Goal: Information Seeking & Learning: Learn about a topic

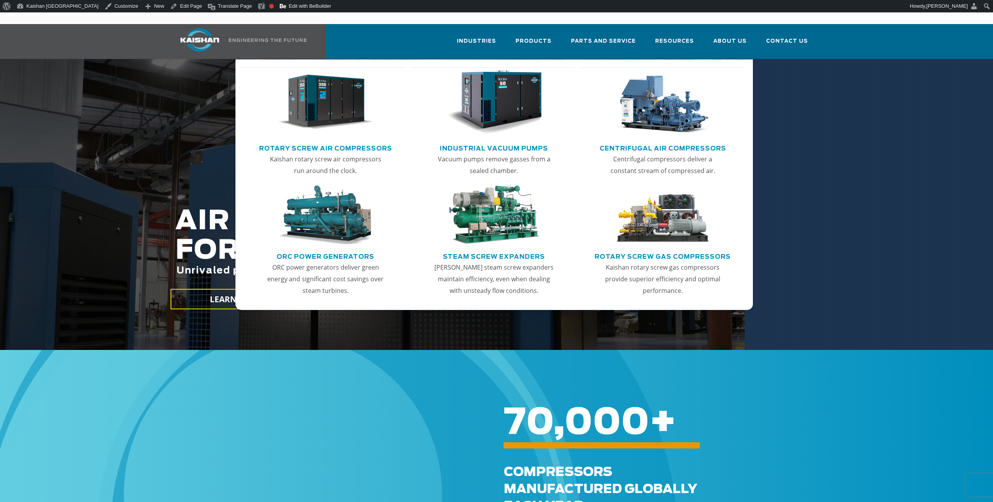
click at [511, 142] on link "Industrial Vacuum Pumps" at bounding box center [494, 148] width 108 height 12
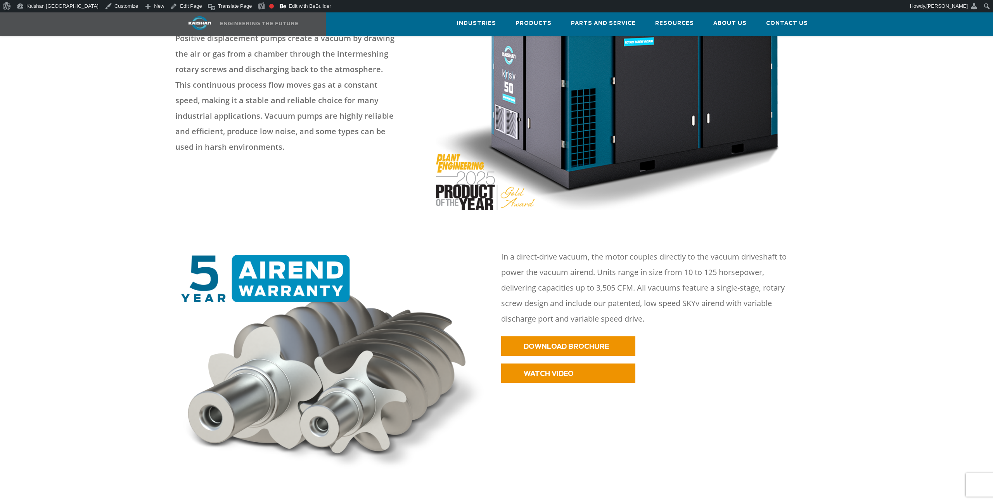
scroll to position [179, 0]
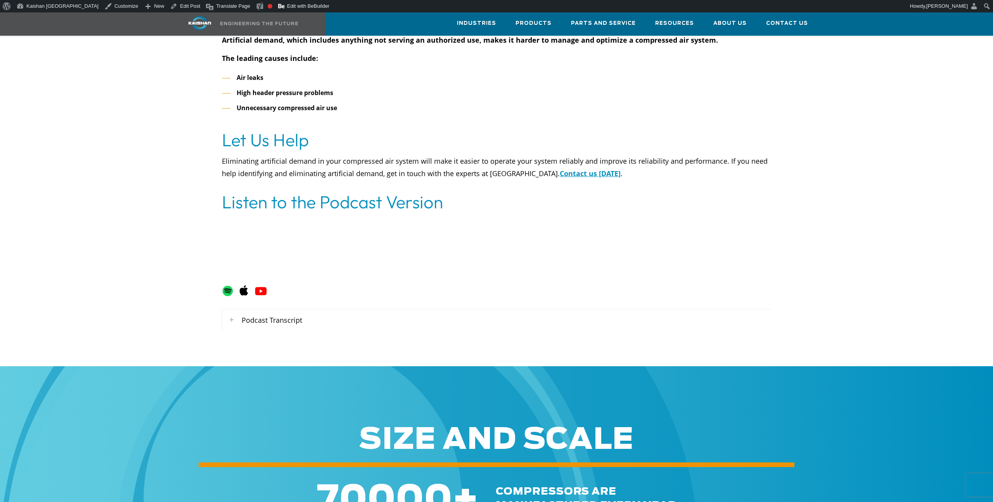
scroll to position [3825, 0]
